Goal: Task Accomplishment & Management: Manage account settings

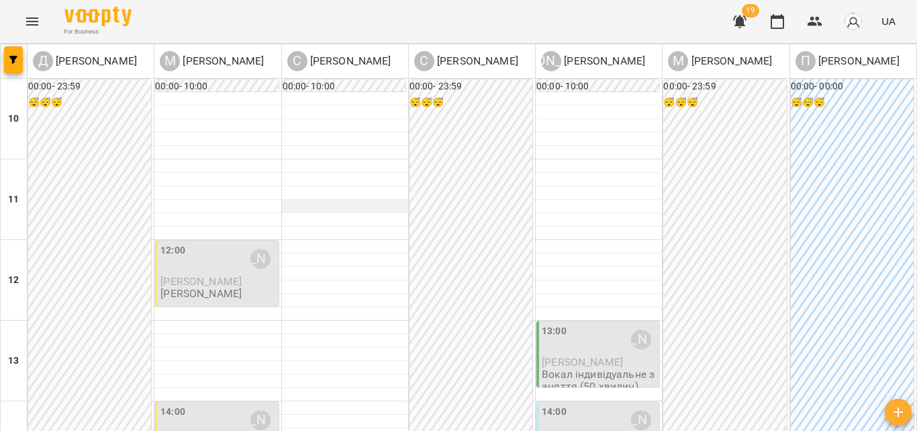
scroll to position [6, 0]
click at [223, 275] on p "[PERSON_NAME]" at bounding box center [218, 280] width 115 height 11
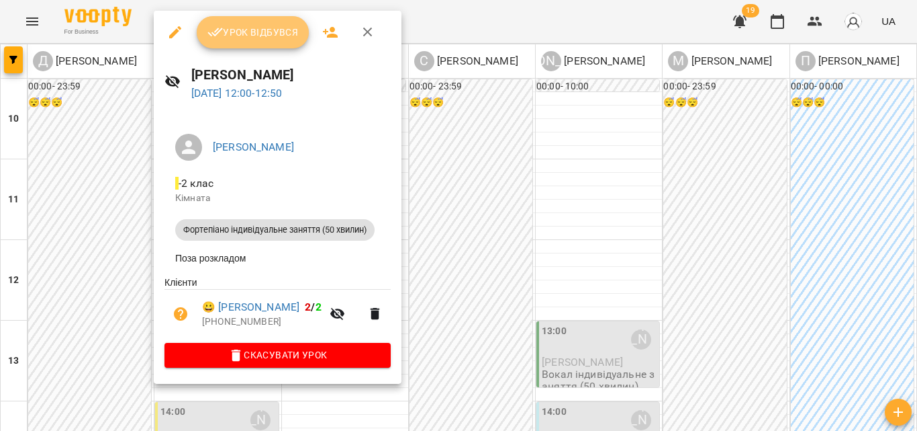
click at [261, 42] on button "Урок відбувся" at bounding box center [253, 32] width 113 height 32
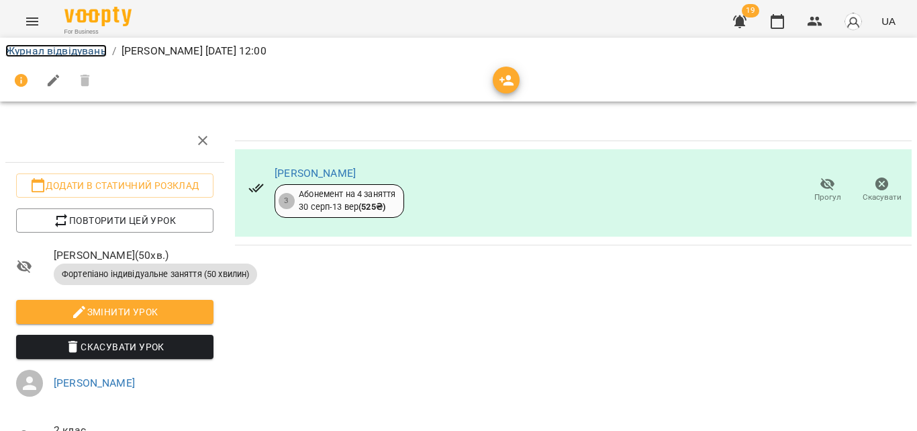
click at [54, 53] on link "Журнал відвідувань" at bounding box center [55, 50] width 101 height 13
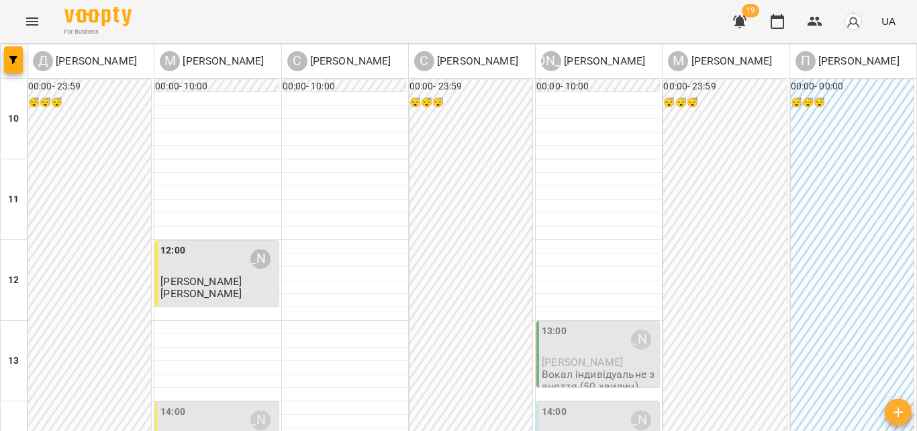
scroll to position [134, 0]
click at [566, 324] on div "13:00 [PERSON_NAME]" at bounding box center [599, 339] width 115 height 31
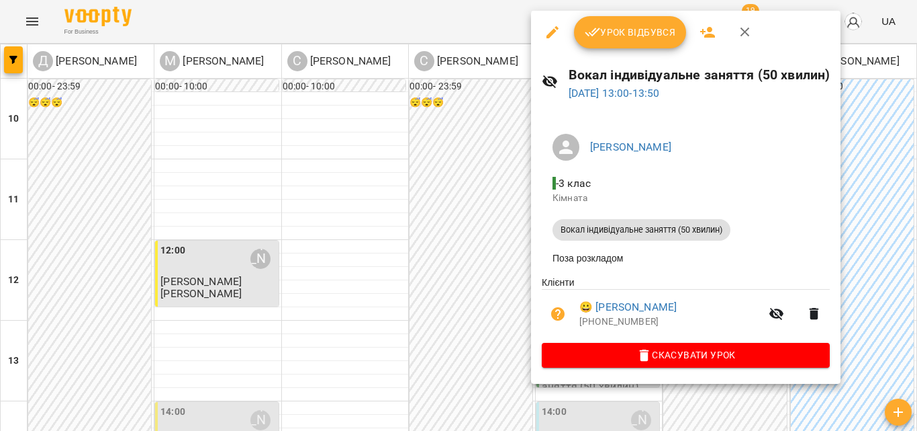
click at [643, 27] on span "Урок відбувся" at bounding box center [630, 32] width 91 height 16
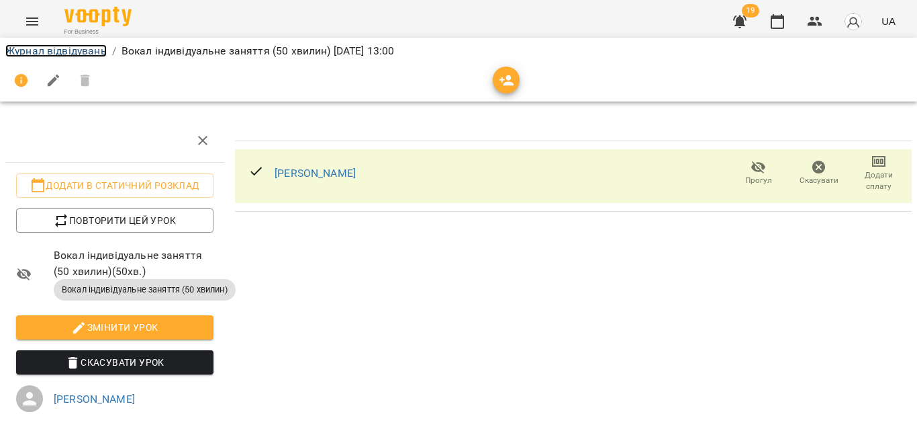
click at [34, 50] on link "Журнал відвідувань" at bounding box center [55, 50] width 101 height 13
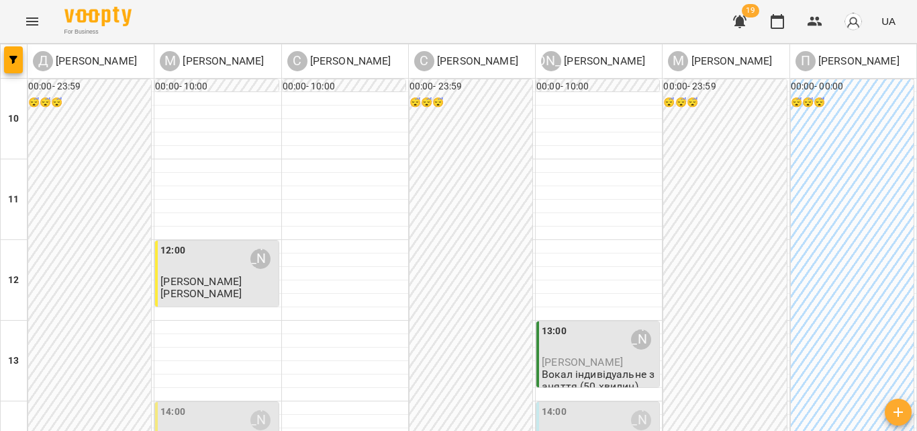
scroll to position [201, 0]
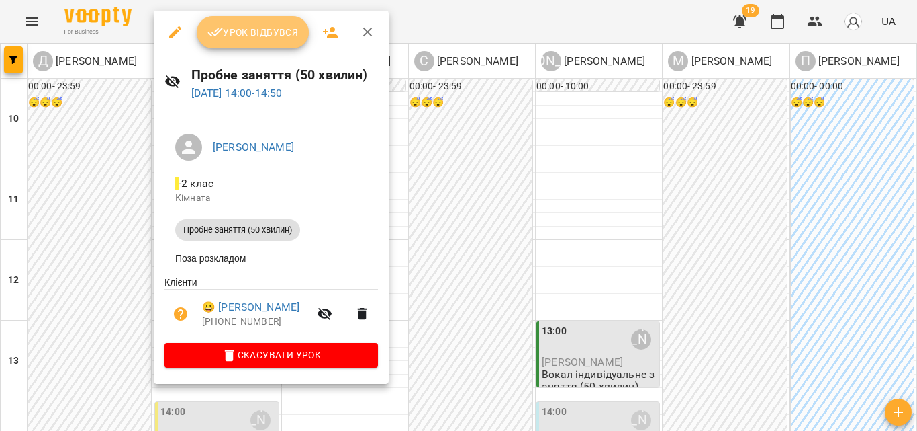
click at [252, 45] on button "Урок відбувся" at bounding box center [253, 32] width 113 height 32
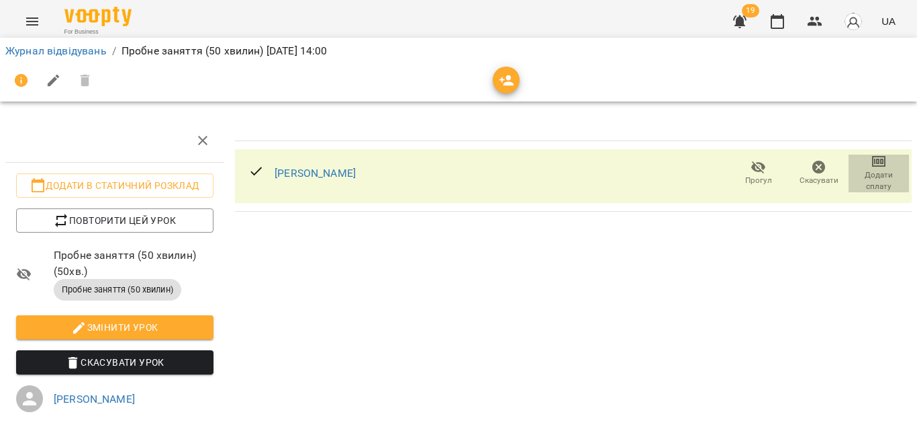
click at [875, 161] on icon "button" at bounding box center [879, 161] width 16 height 16
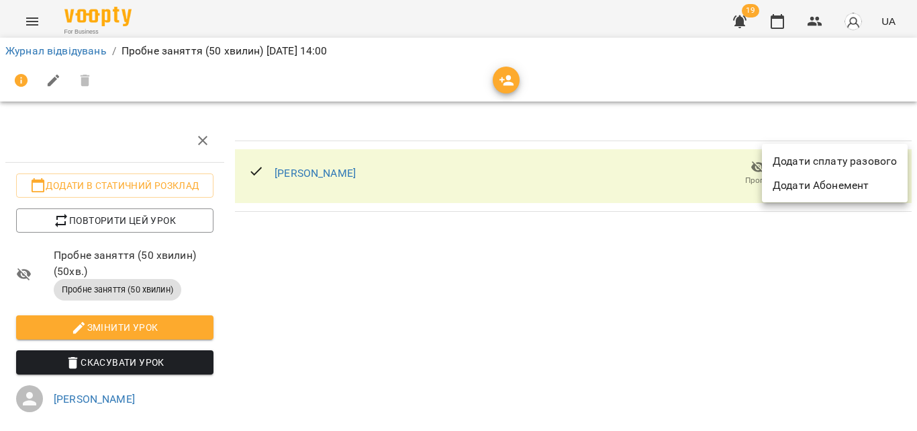
click at [850, 153] on ul "Додати сплату разового Додати Абонемент" at bounding box center [835, 173] width 146 height 58
click at [850, 153] on li "Додати сплату разового" at bounding box center [835, 161] width 146 height 24
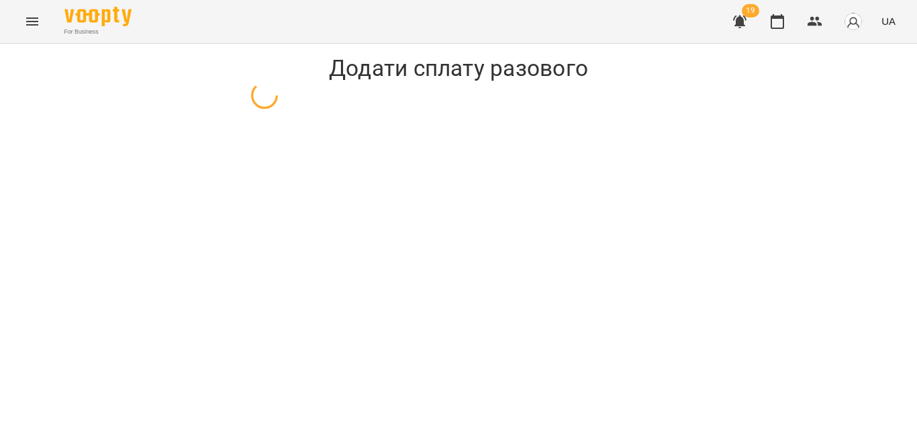
select select "**********"
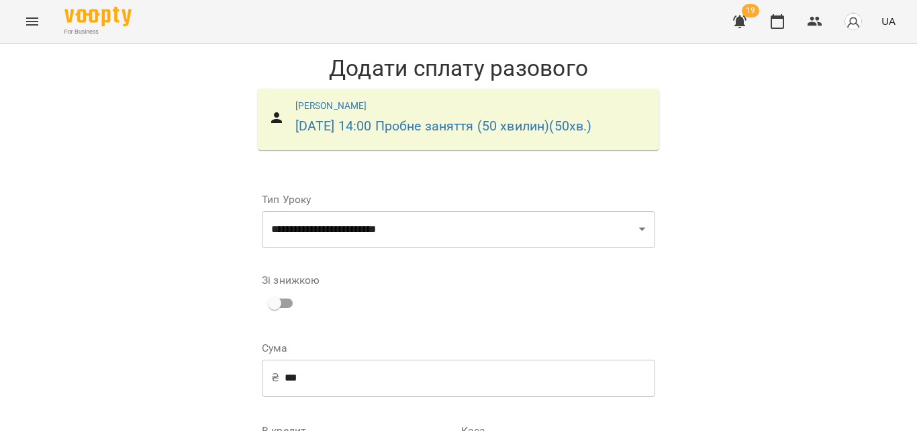
scroll to position [182, 0]
select select "****"
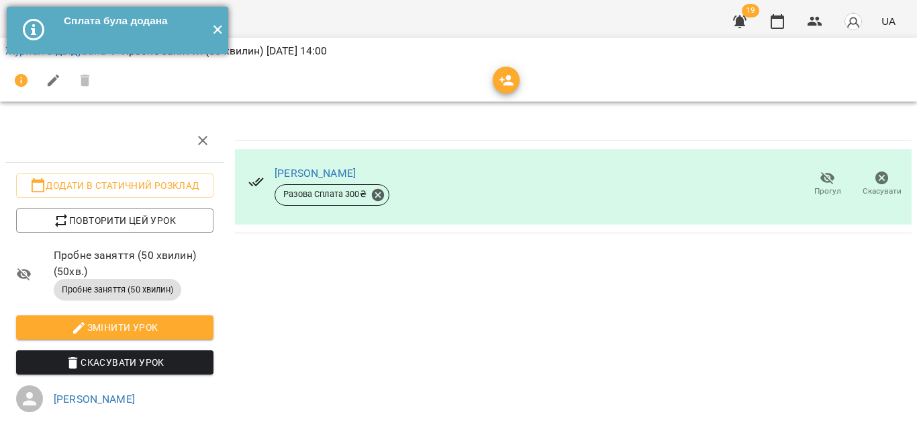
click at [220, 35] on button "✕" at bounding box center [217, 30] width 22 height 47
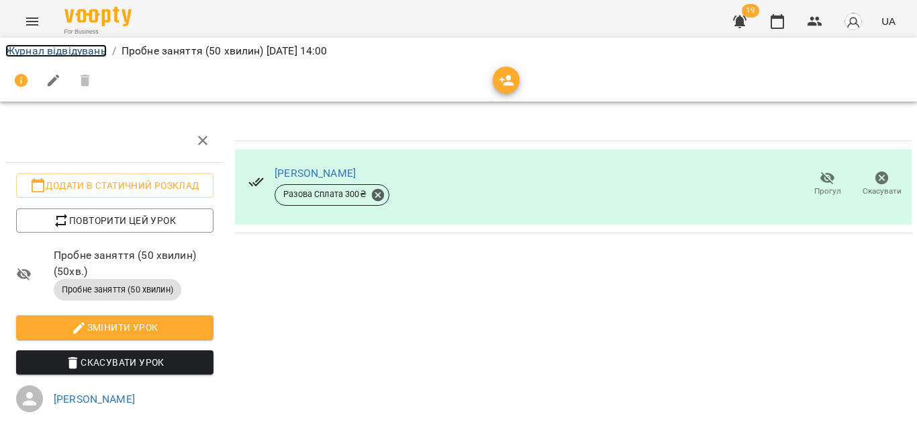
click at [92, 50] on link "Журнал відвідувань" at bounding box center [55, 50] width 101 height 13
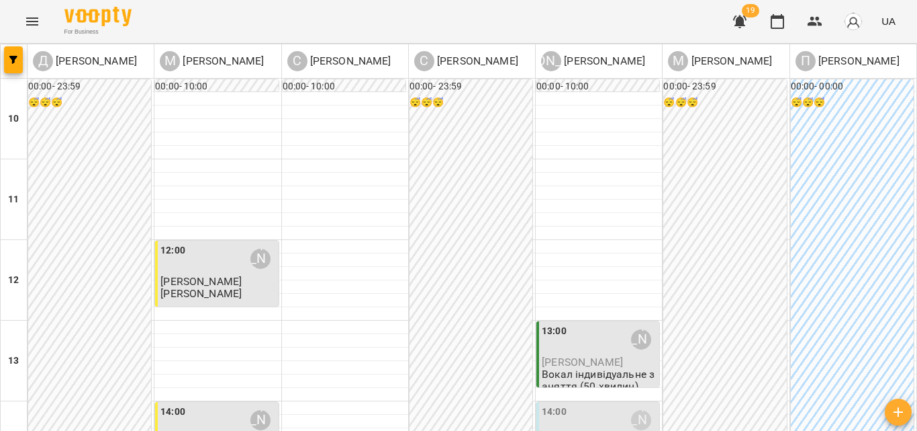
scroll to position [201, 0]
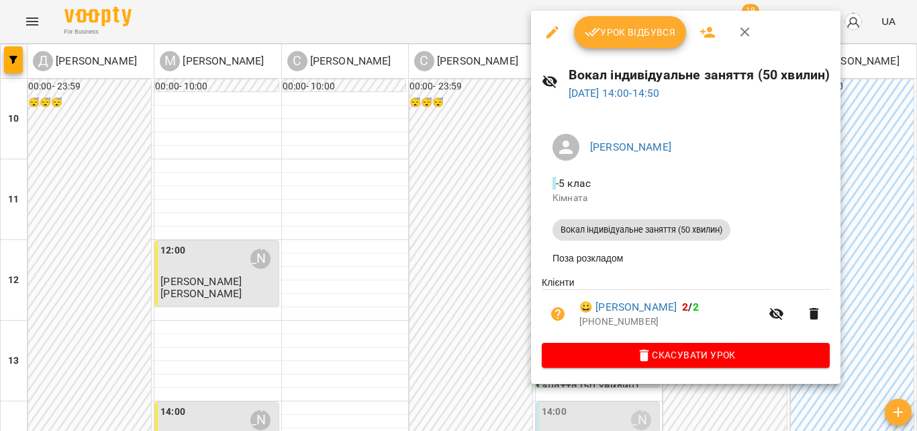
click at [500, 156] on div at bounding box center [458, 215] width 917 height 431
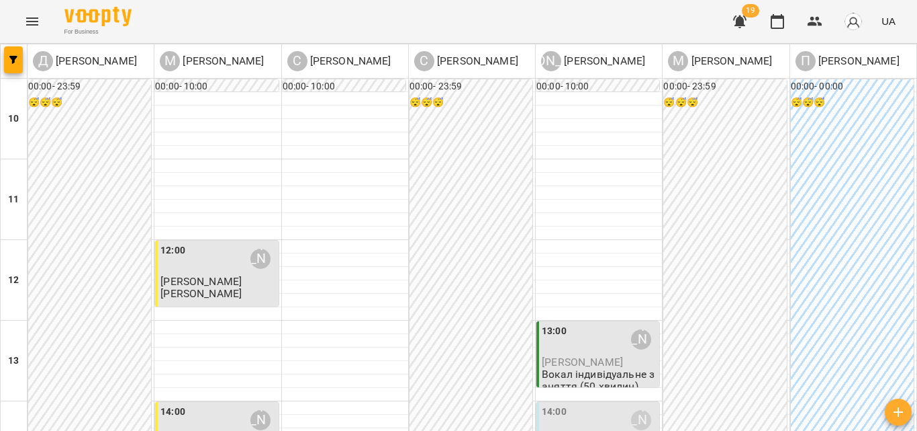
click at [604, 404] on div "14:00 [PERSON_NAME]" at bounding box center [599, 419] width 115 height 31
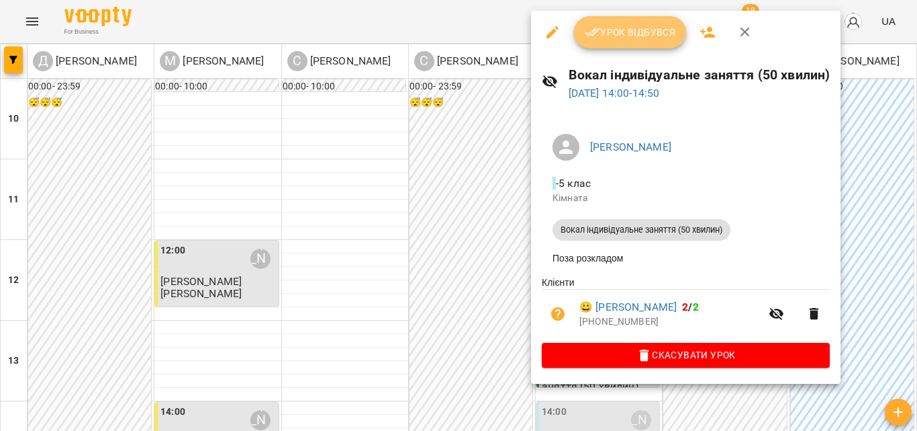
click at [649, 21] on button "Урок відбувся" at bounding box center [630, 32] width 113 height 32
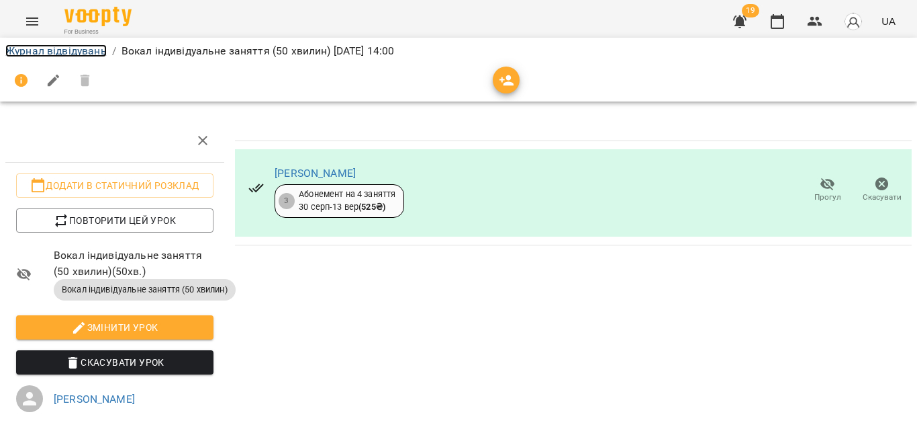
click at [101, 50] on link "Журнал відвідувань" at bounding box center [55, 50] width 101 height 13
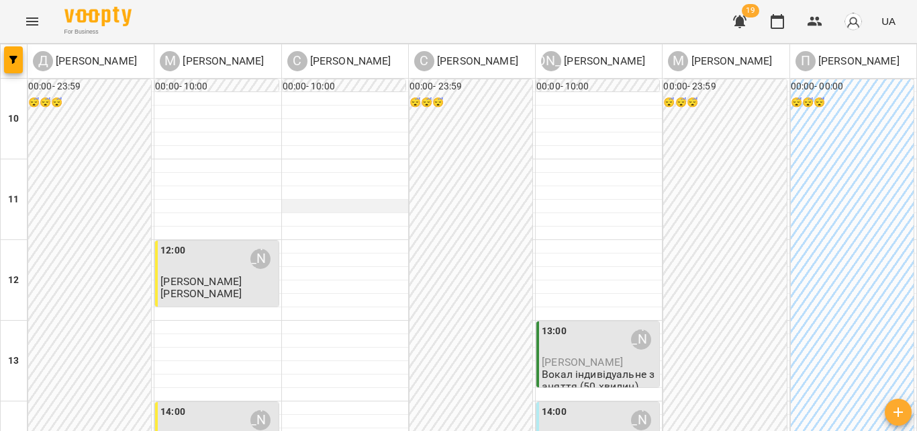
scroll to position [269, 0]
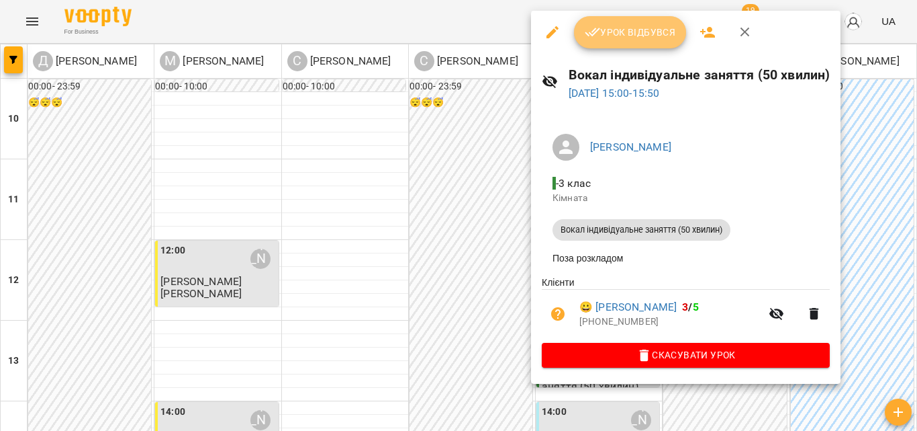
click at [617, 39] on span "Урок відбувся" at bounding box center [630, 32] width 91 height 16
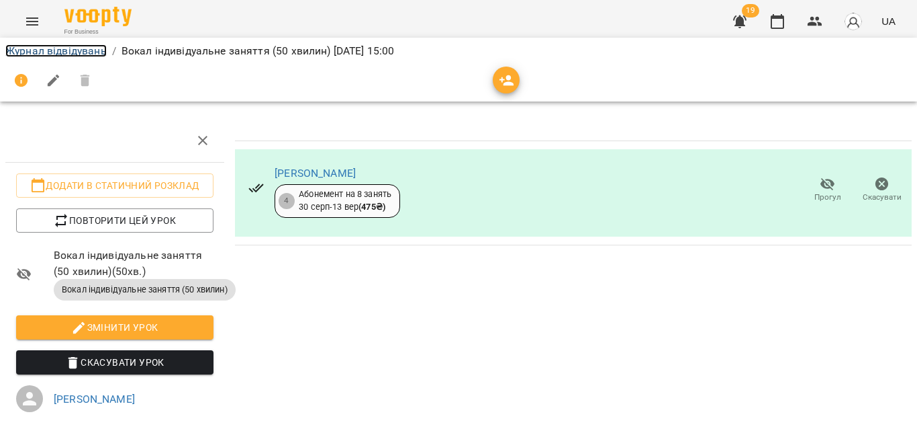
click at [34, 48] on link "Журнал відвідувань" at bounding box center [55, 50] width 101 height 13
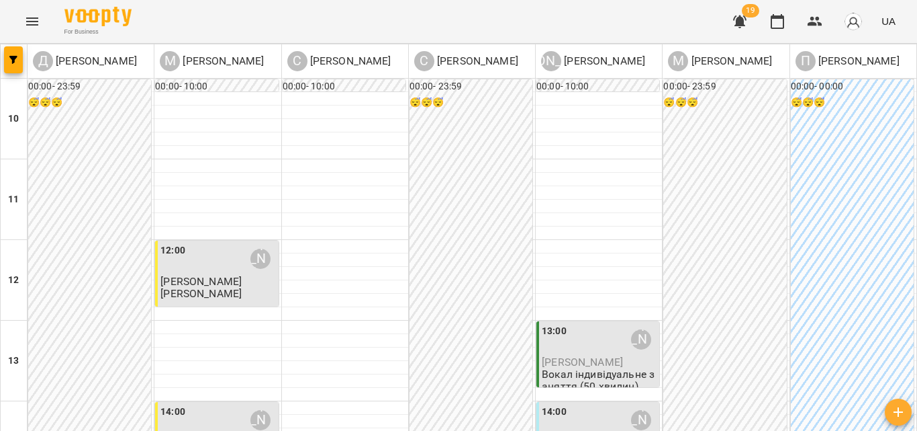
scroll to position [336, 0]
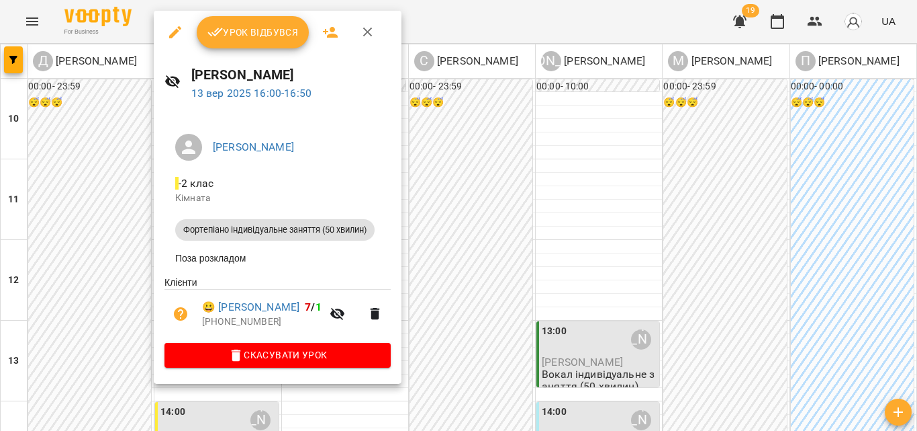
click at [251, 32] on span "Урок відбувся" at bounding box center [253, 32] width 91 height 16
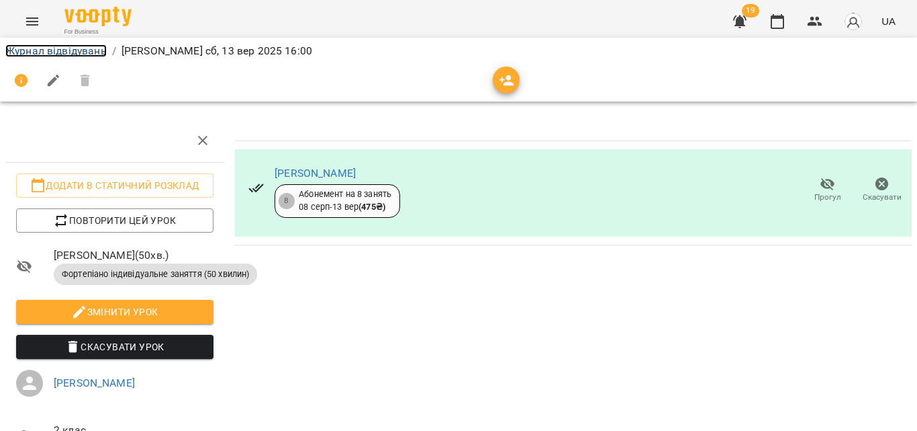
click at [77, 56] on link "Журнал відвідувань" at bounding box center [55, 50] width 101 height 13
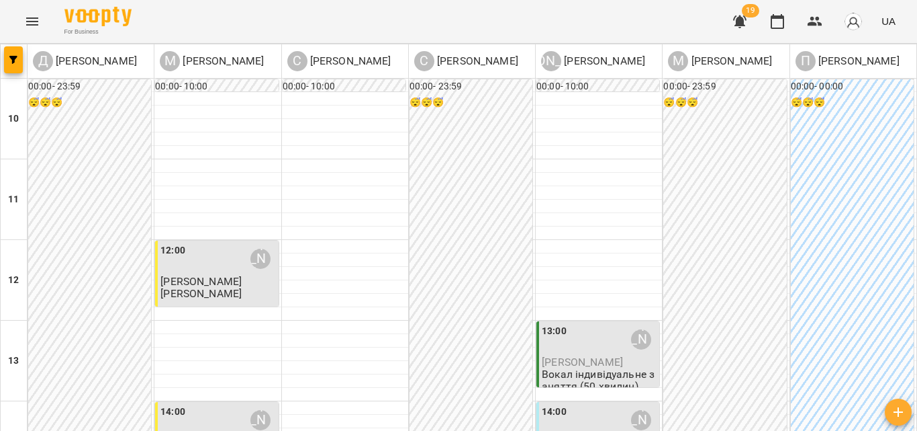
scroll to position [336, 0]
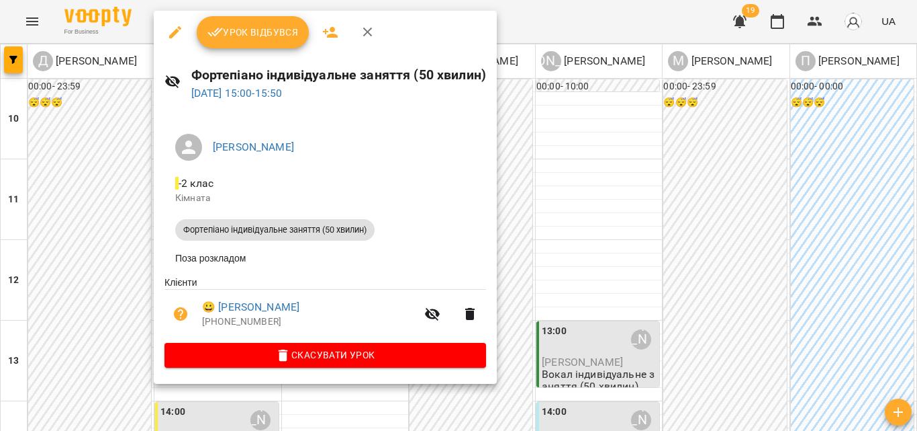
click at [272, 30] on span "Урок відбувся" at bounding box center [253, 32] width 91 height 16
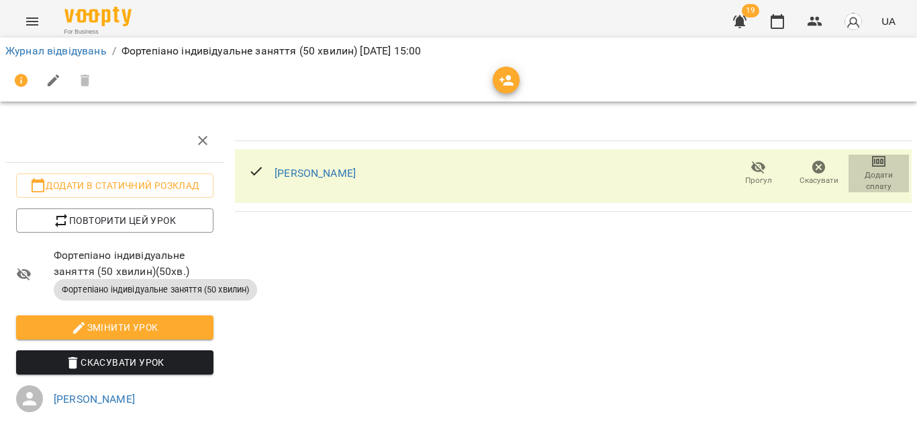
click at [871, 167] on icon "button" at bounding box center [879, 161] width 16 height 16
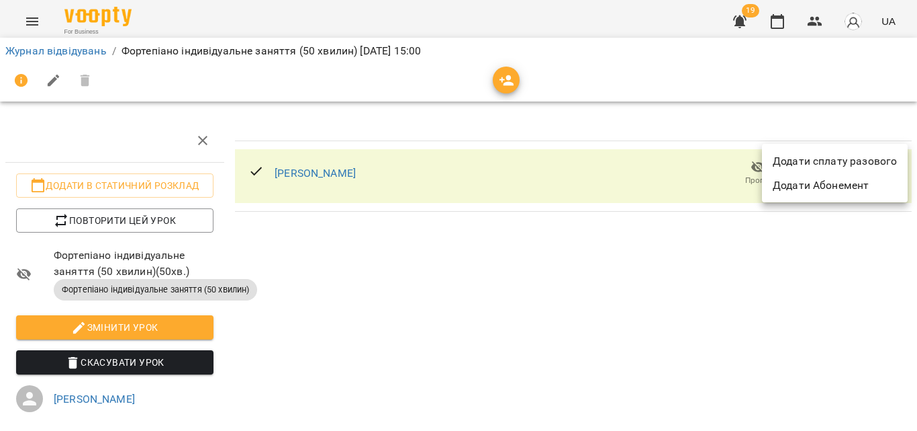
click at [867, 167] on li "Додати сплату разового" at bounding box center [835, 161] width 146 height 24
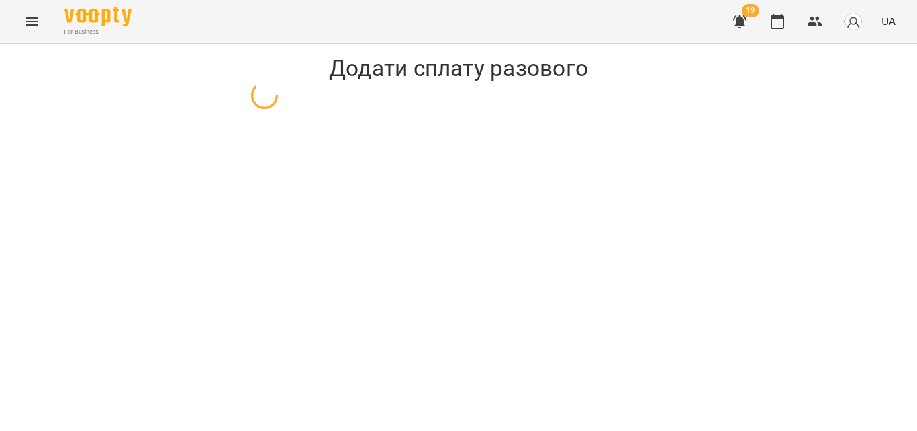
select select "**********"
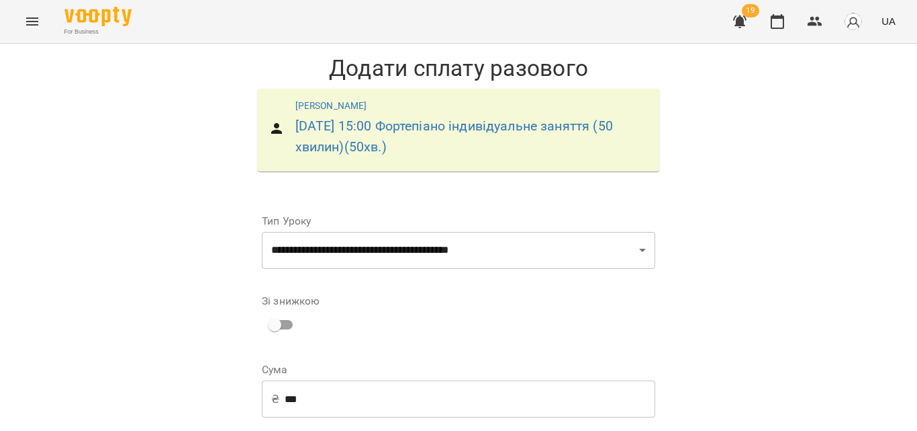
scroll to position [201, 0]
select select "****"
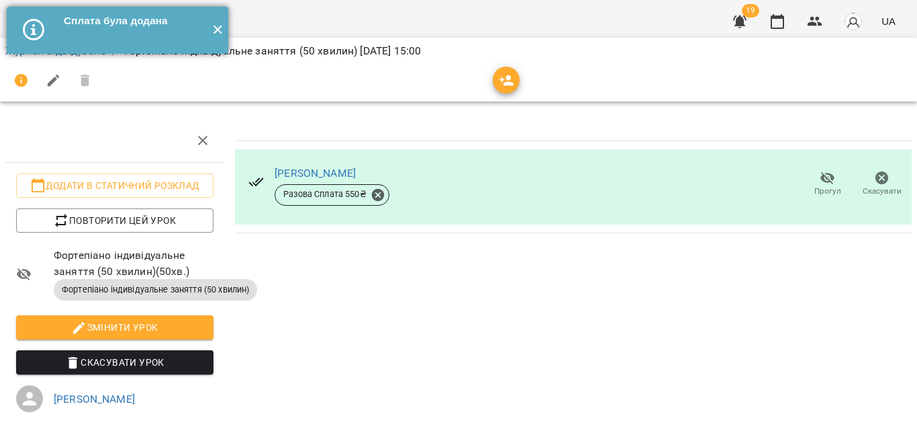
click at [216, 42] on button "✕" at bounding box center [217, 30] width 22 height 47
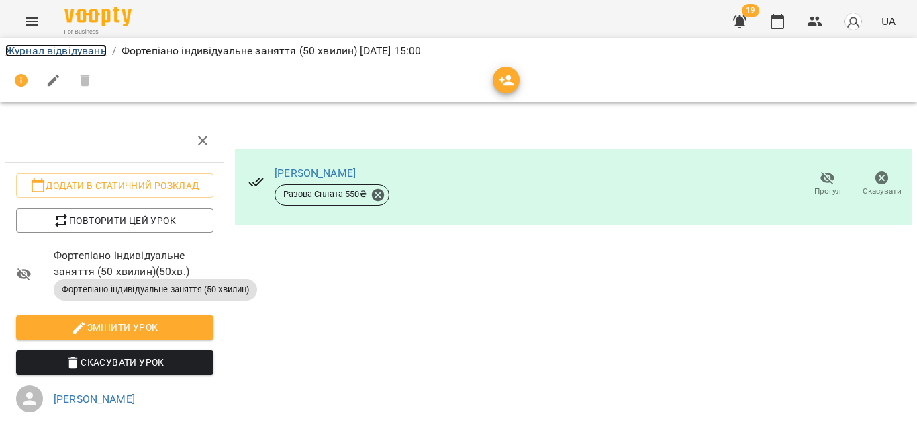
click at [89, 48] on link "Журнал відвідувань" at bounding box center [55, 50] width 101 height 13
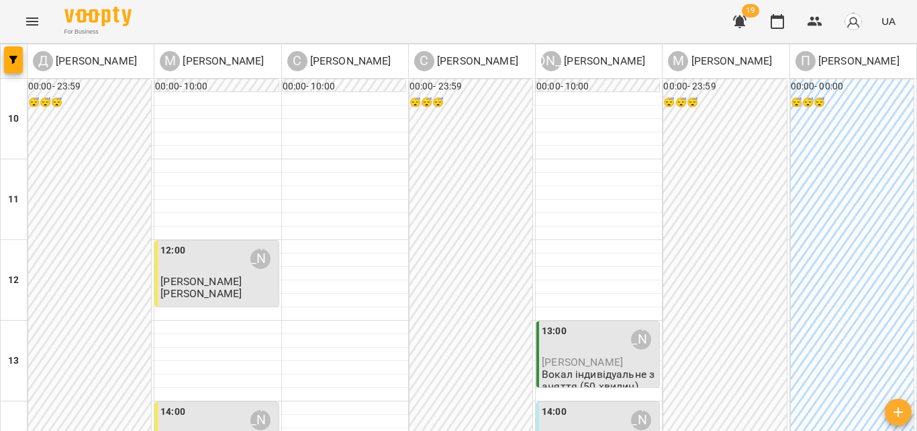
scroll to position [403, 0]
